Goal: Task Accomplishment & Management: Complete application form

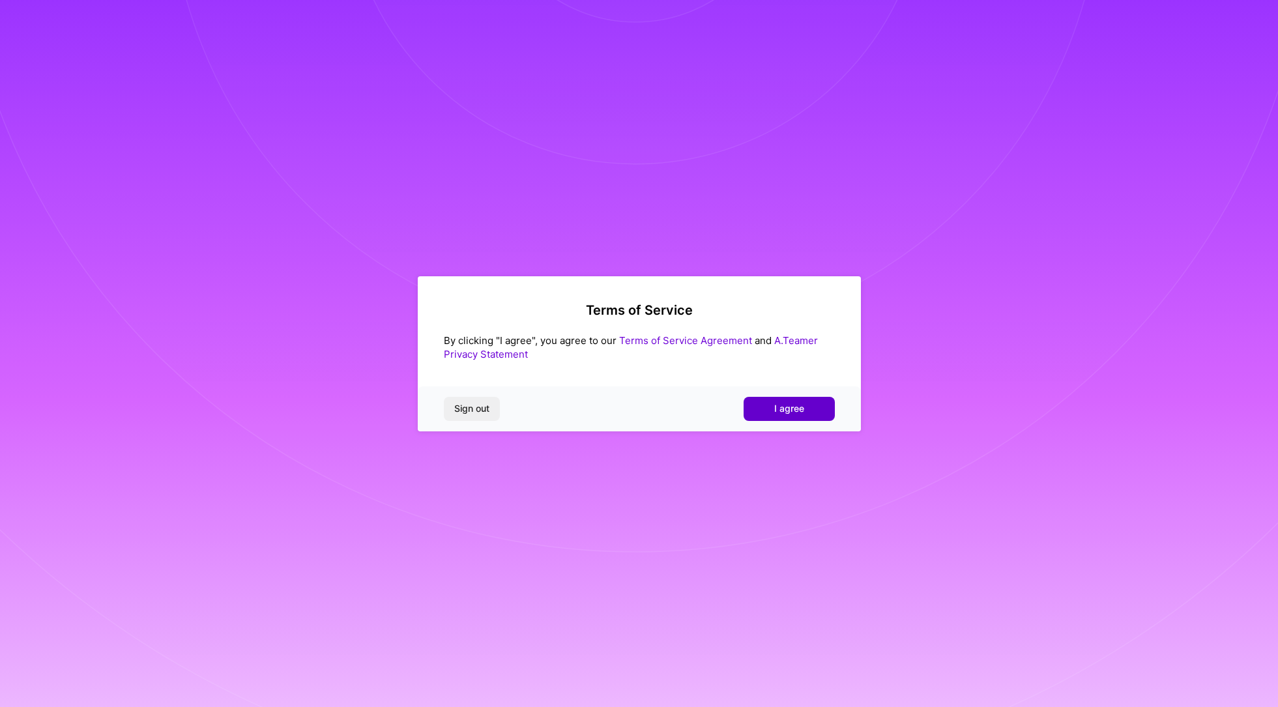
click at [791, 410] on span "I agree" at bounding box center [789, 408] width 30 height 13
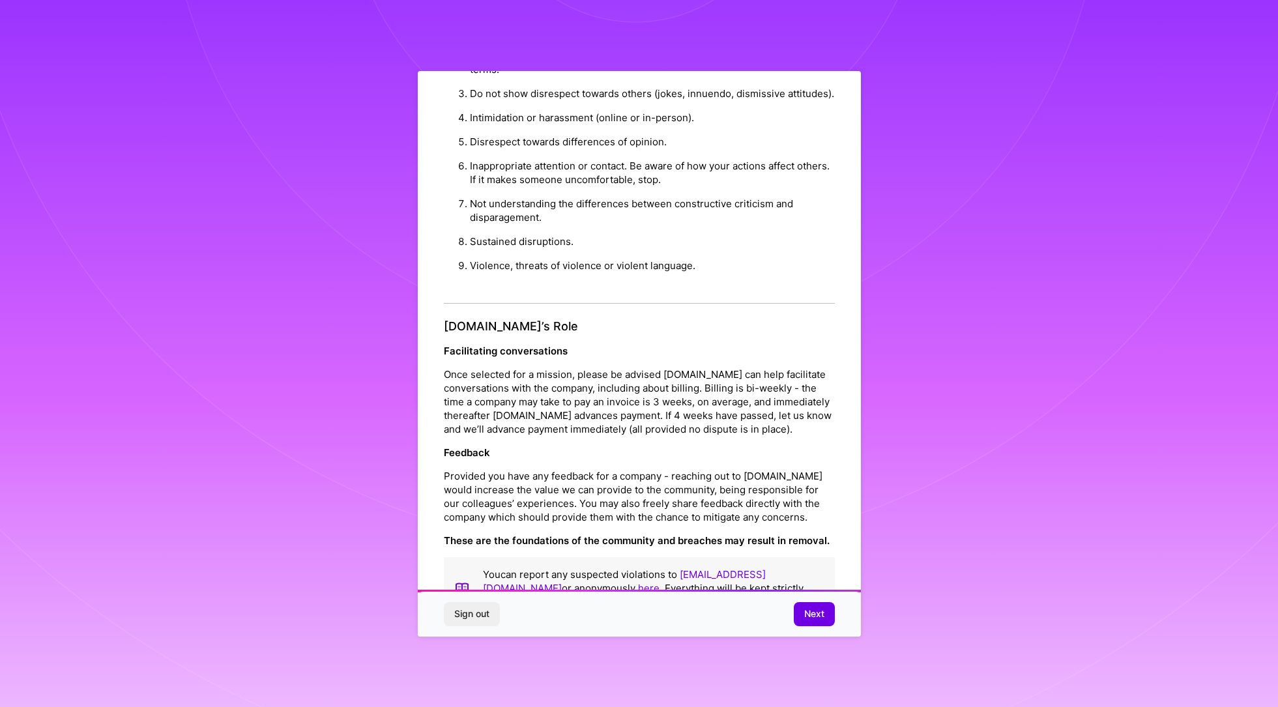
scroll to position [24, 0]
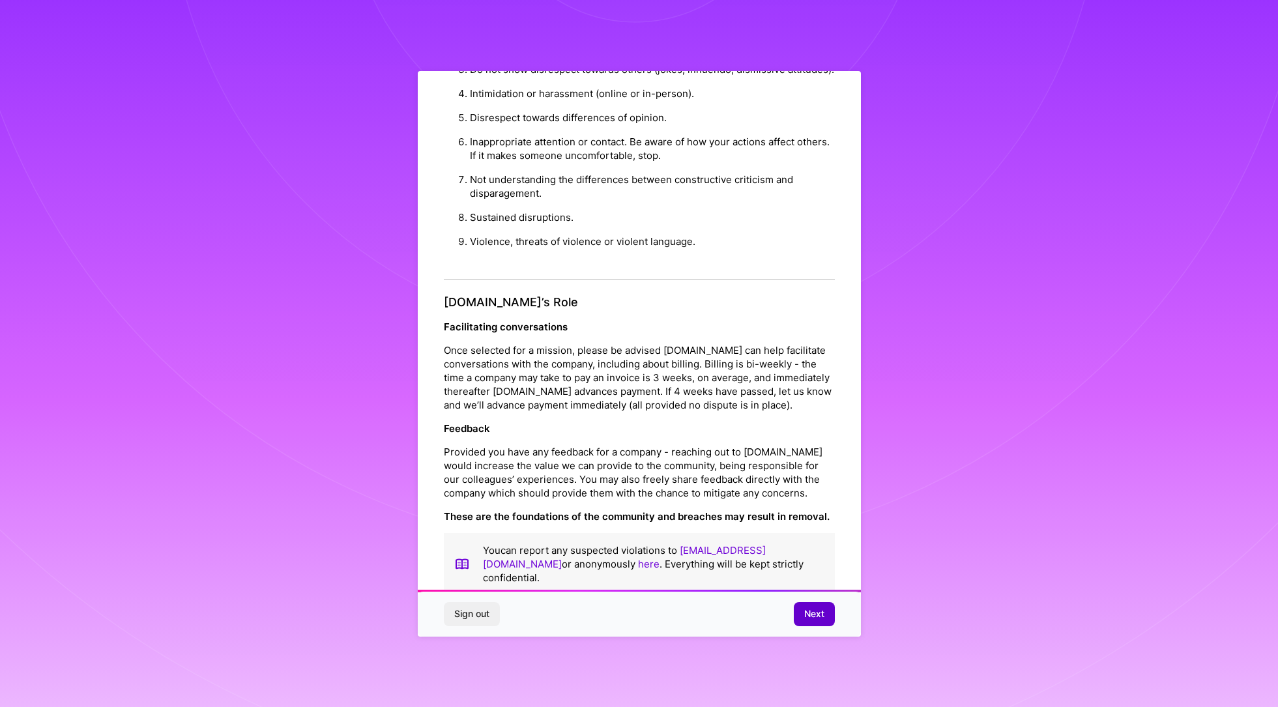
click at [820, 612] on span "Next" at bounding box center [814, 613] width 20 height 13
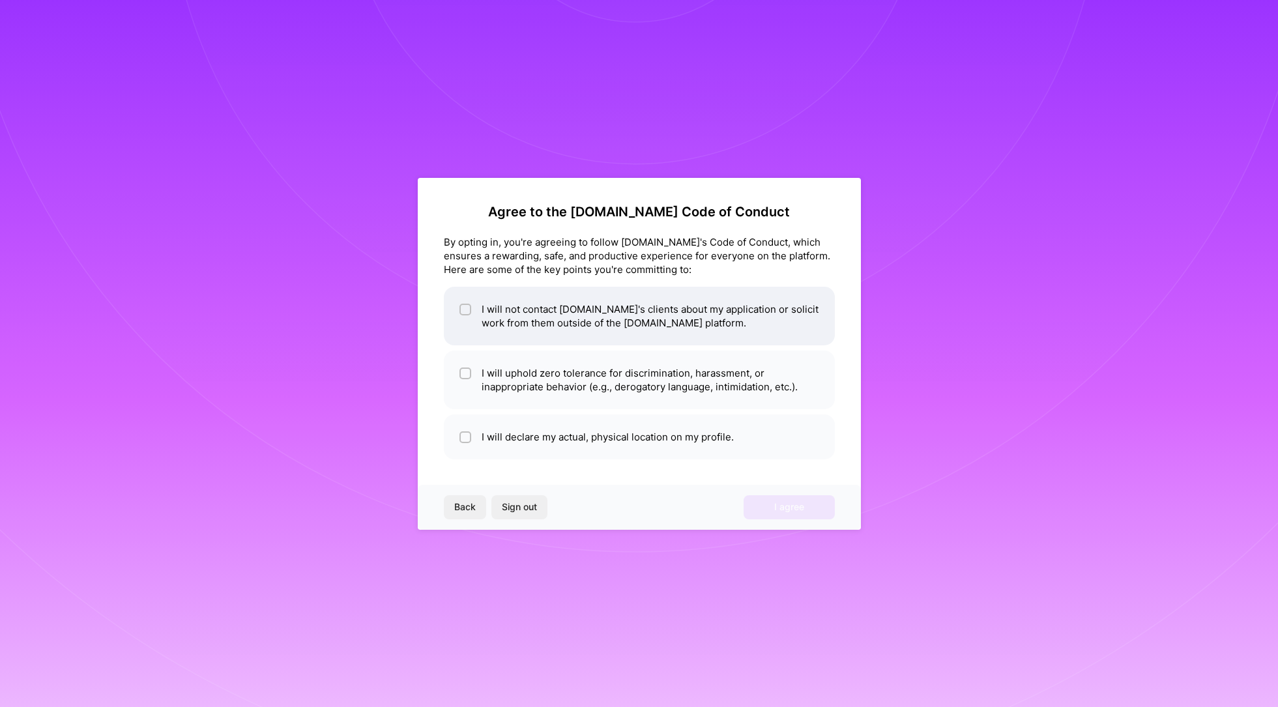
click at [463, 306] on input "checkbox" at bounding box center [466, 310] width 9 height 9
checkbox input "true"
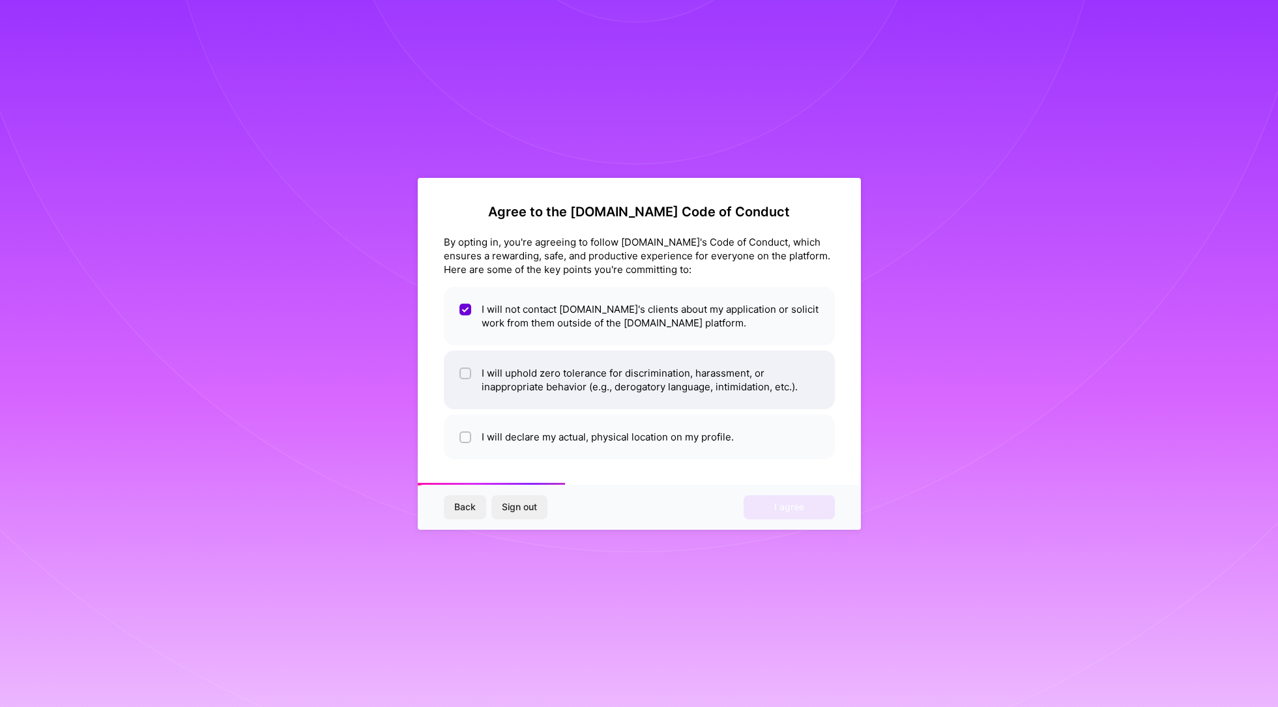
click at [463, 371] on input "checkbox" at bounding box center [466, 374] width 9 height 9
checkbox input "true"
click at [463, 436] on input "checkbox" at bounding box center [466, 437] width 9 height 9
checkbox input "true"
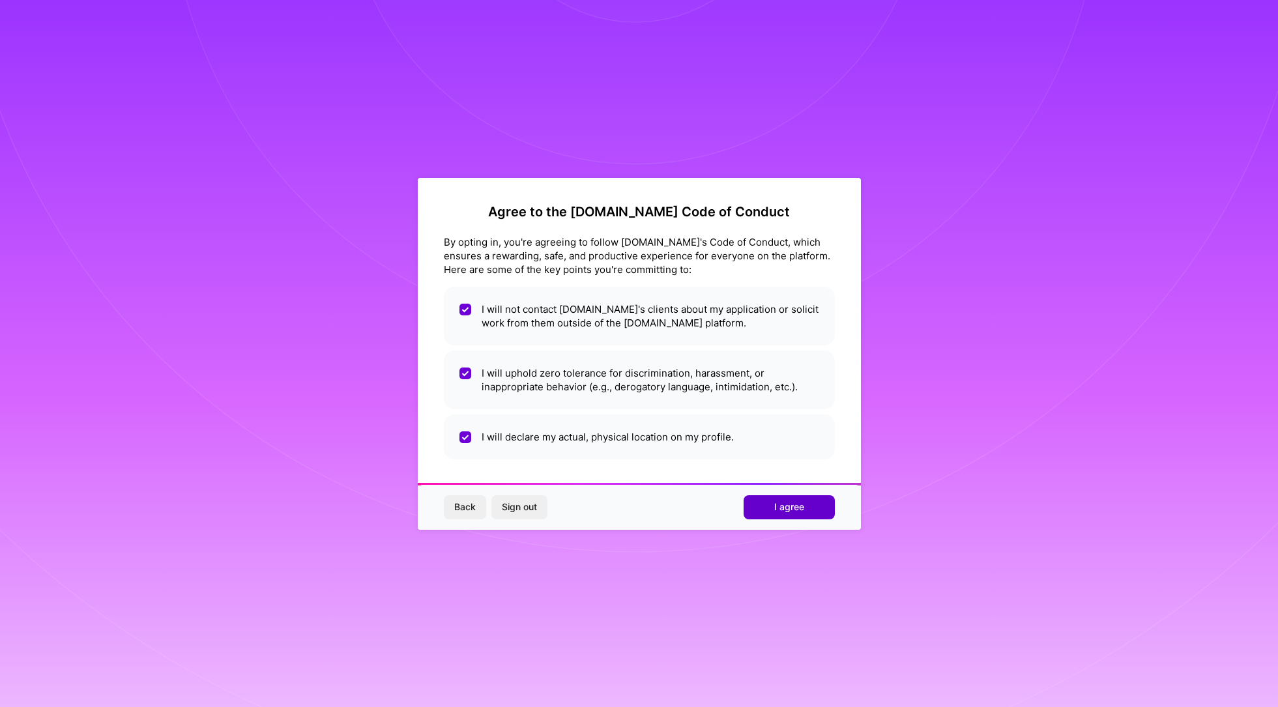
click at [781, 512] on span "I agree" at bounding box center [789, 507] width 30 height 13
